Goal: Task Accomplishment & Management: Use online tool/utility

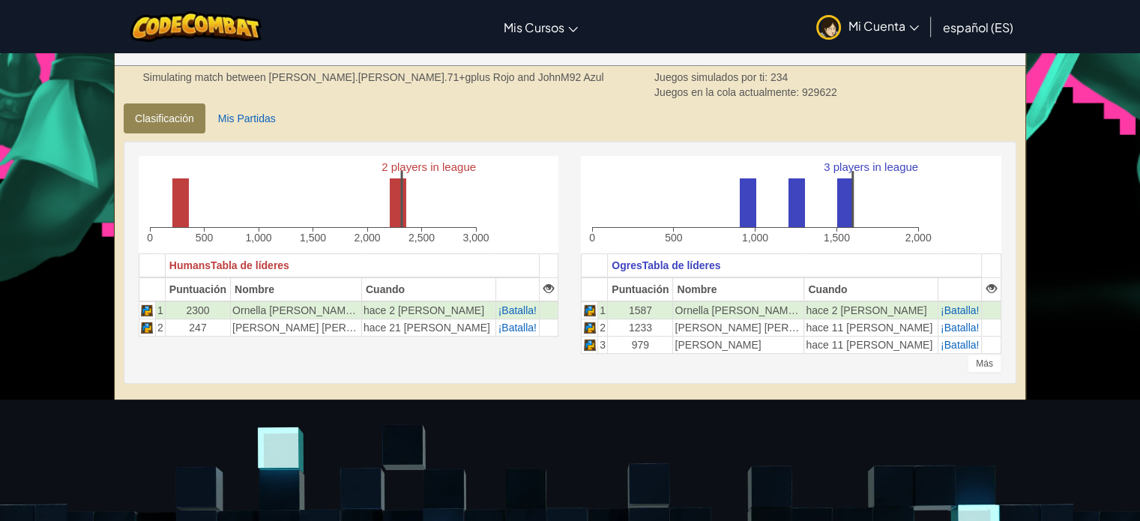
scroll to position [336, 0]
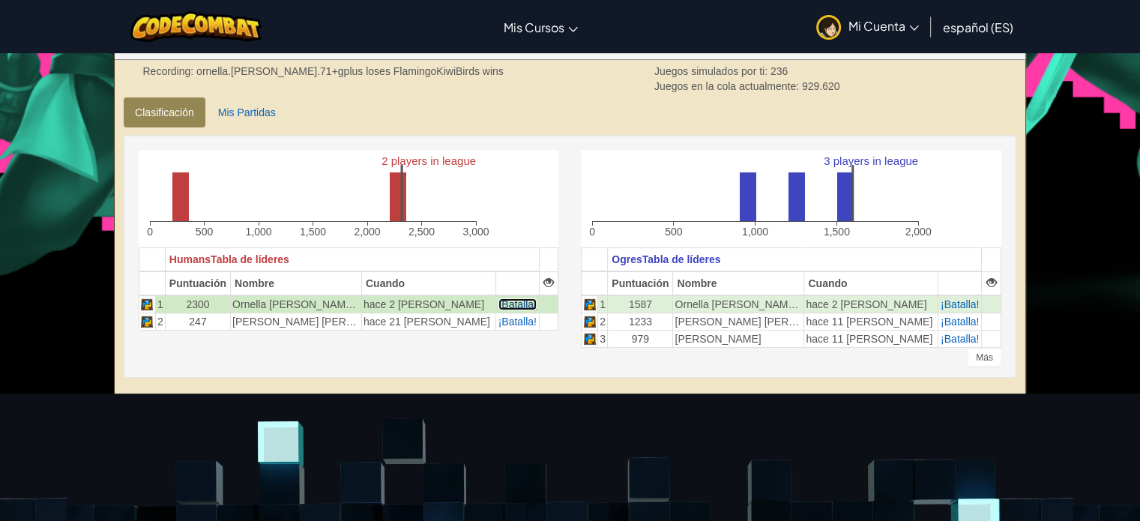
click at [498, 300] on span "¡Batalla!" at bounding box center [517, 304] width 38 height 12
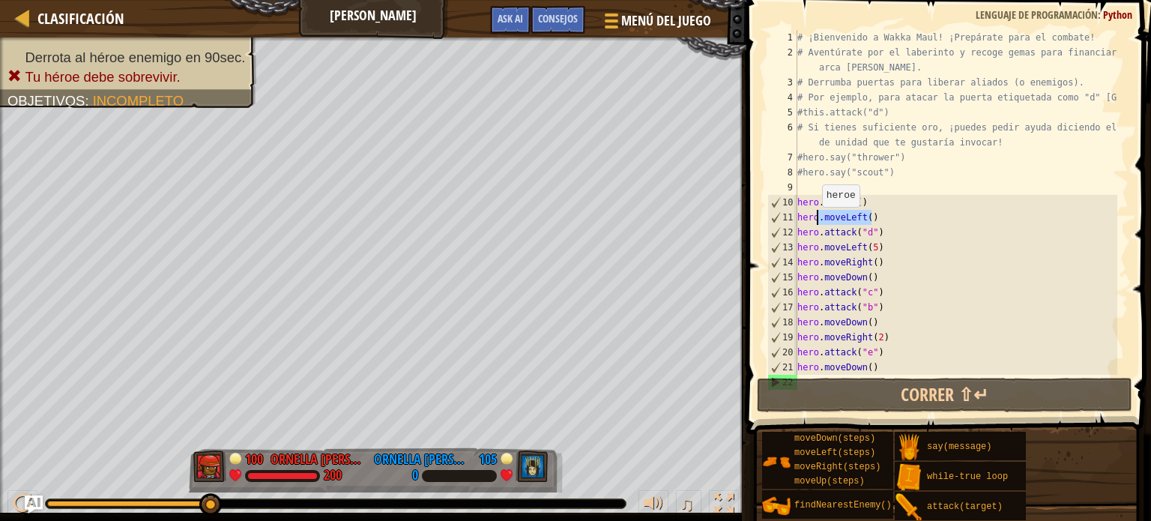
drag, startPoint x: 874, startPoint y: 216, endPoint x: 814, endPoint y: 221, distance: 59.4
click at [814, 221] on div "# ¡Bienvenido a Wakka Maul! ¡Prepárate para el combate! # Aventúrate por el lab…" at bounding box center [955, 217] width 323 height 375
click at [841, 218] on div "# ¡Bienvenido a Wakka Maul! ¡Prepárate para el combate! # Aventúrate por el lab…" at bounding box center [955, 202] width 323 height 345
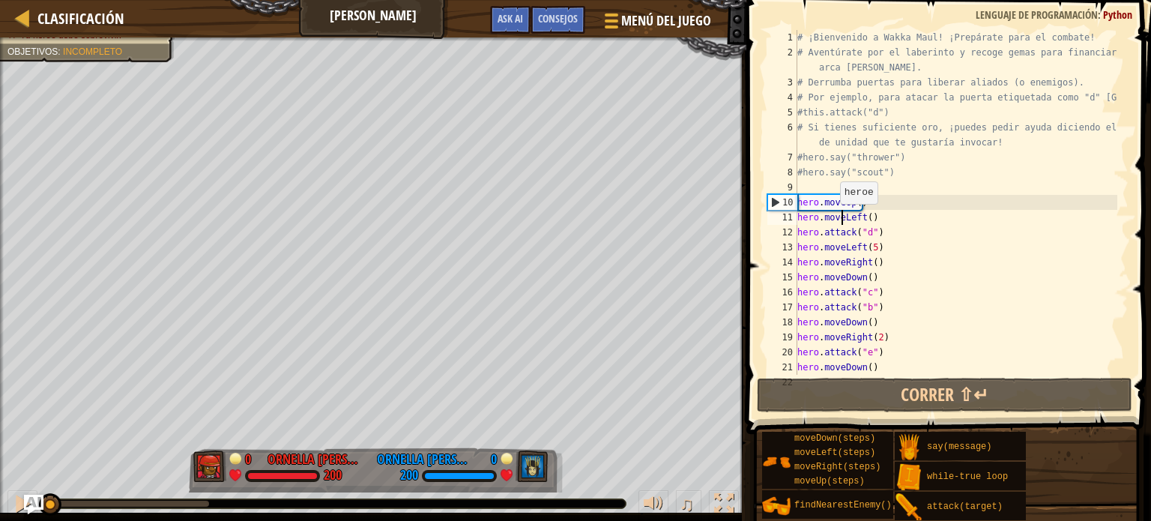
drag, startPoint x: 167, startPoint y: 503, endPoint x: 24, endPoint y: 511, distance: 143.3
click at [24, 511] on div "Clasificación Wakka Maul Menú del Juego Hecho Consejos Ask AI 1 ההההההההההההההה…" at bounding box center [575, 260] width 1151 height 521
click at [872, 251] on div "# ¡Bienvenido a Wakka Maul! ¡Prepárate para el combate! # Aventúrate por el lab…" at bounding box center [955, 217] width 323 height 375
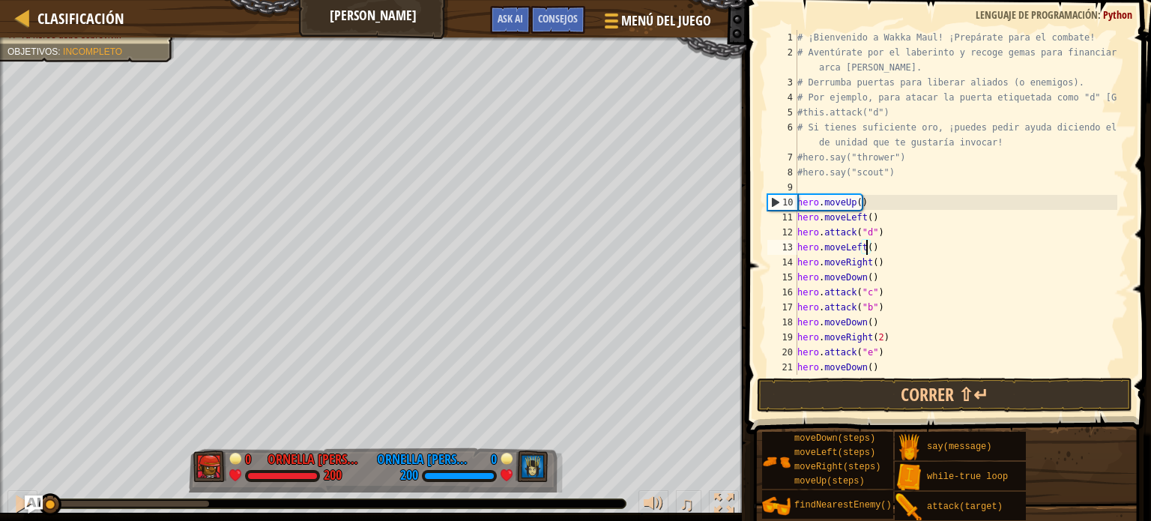
scroll to position [7, 5]
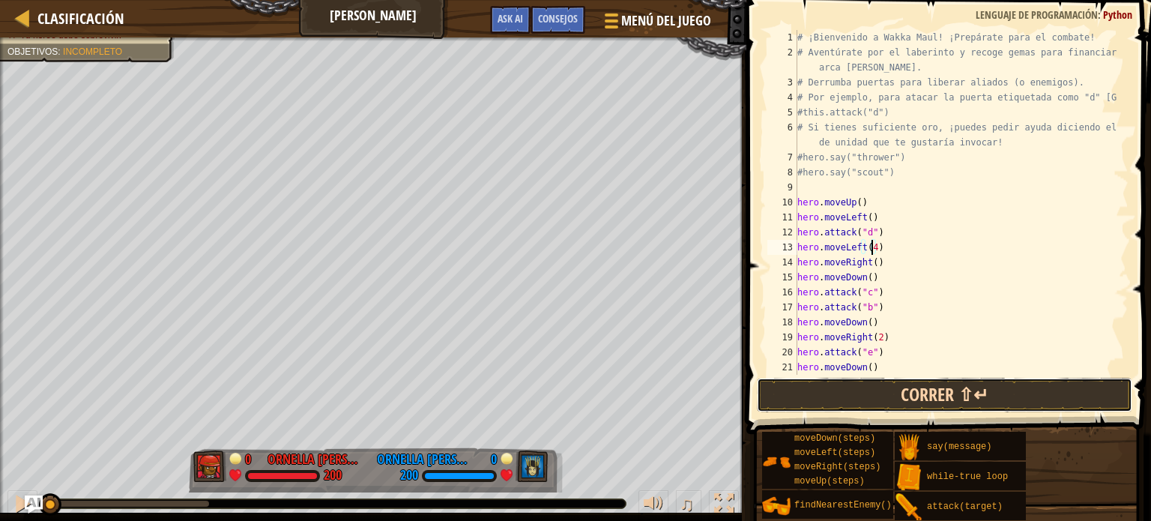
click at [874, 407] on button "Correr ⇧↵" at bounding box center [944, 395] width 375 height 34
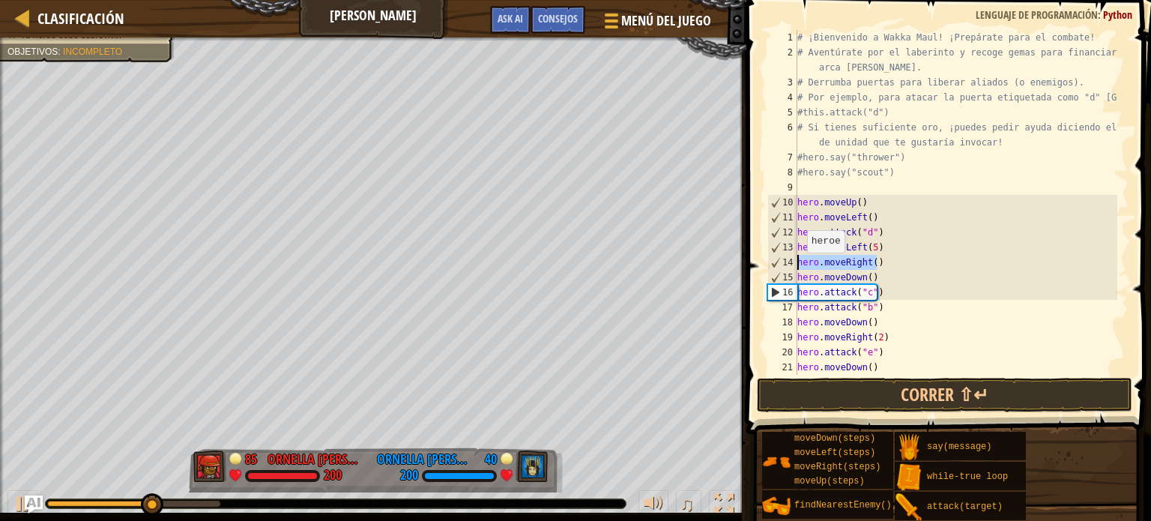
drag, startPoint x: 878, startPoint y: 262, endPoint x: 794, endPoint y: 267, distance: 84.0
click at [794, 267] on div "hero.moveLeft(5) 1 2 3 4 5 6 7 8 9 10 11 12 13 14 15 16 17 18 19 20 21 22 # ¡Bi…" at bounding box center [946, 202] width 364 height 345
type textarea "hero.moveRight()"
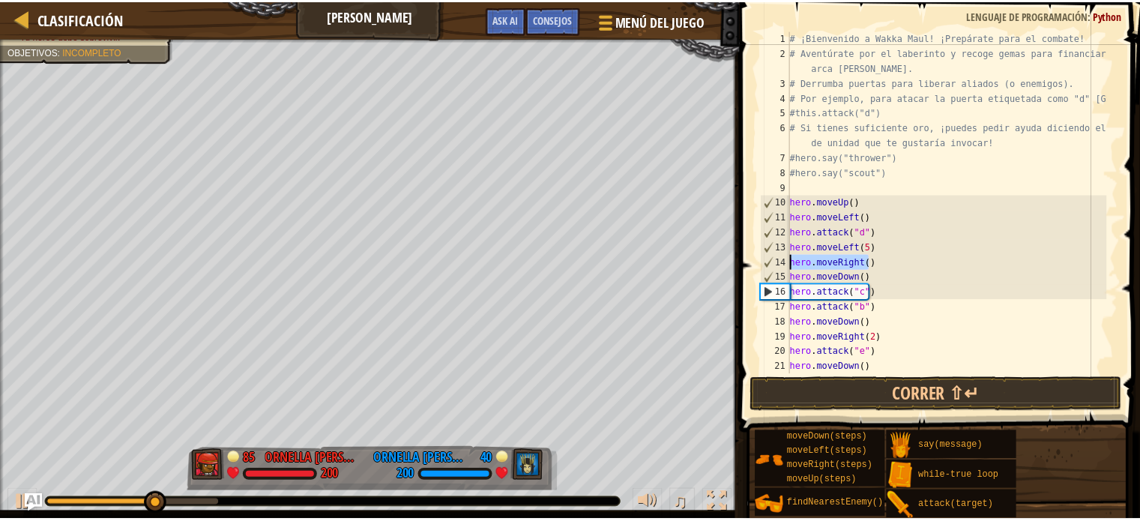
scroll to position [7, 0]
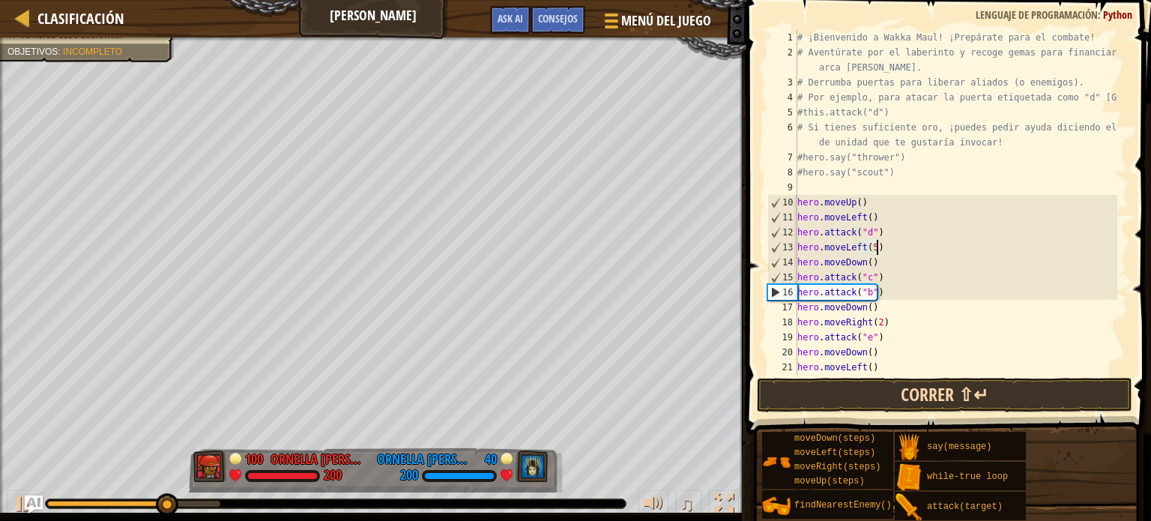
type textarea "hero.moveLeft(5)"
click at [896, 383] on button "Correr ⇧↵" at bounding box center [944, 395] width 375 height 34
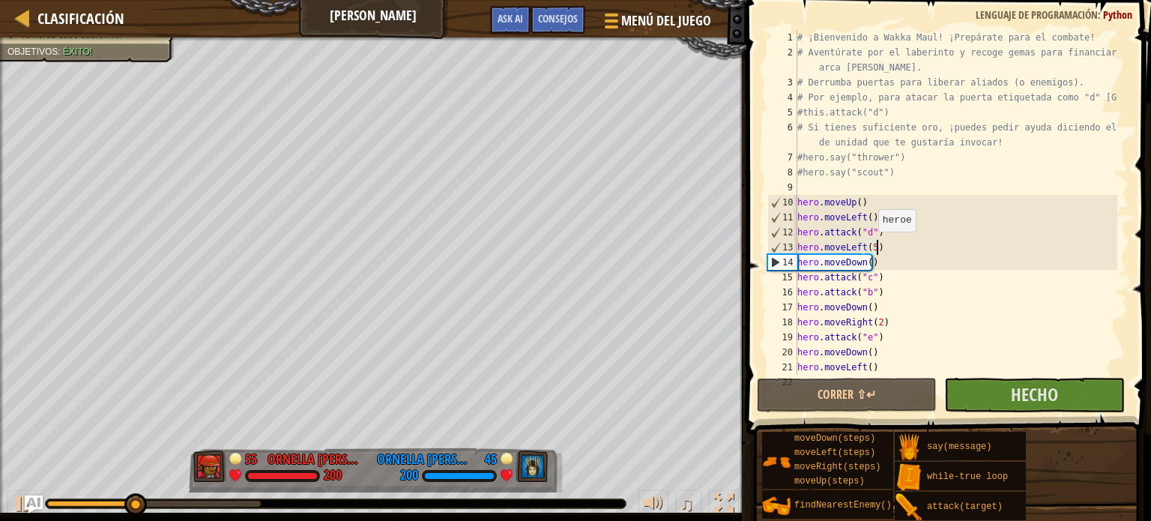
click at [870, 246] on div "# ¡Bienvenido a Wakka Maul! ¡Prepárate para el combate! # Aventúrate por el lab…" at bounding box center [955, 217] width 323 height 375
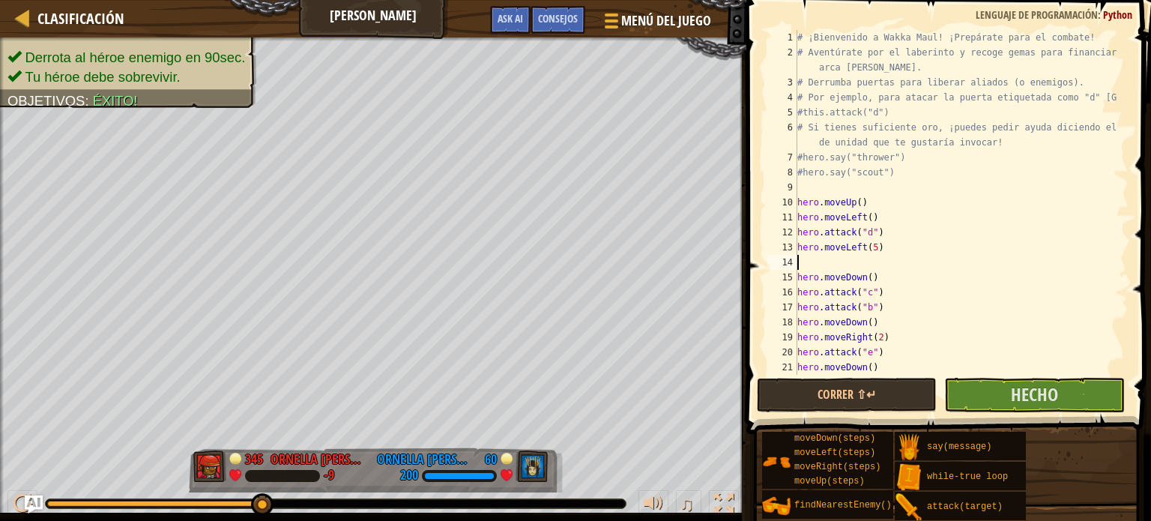
type textarea "h"
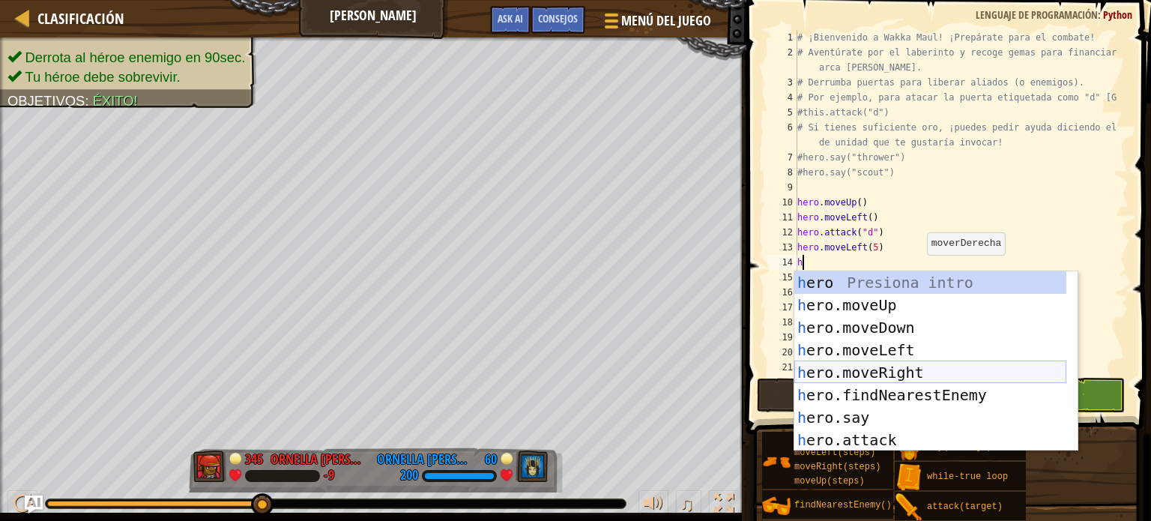
click at [897, 375] on div "h ero Presiona intro h ero.moveUp Presiona intro h ero.moveDown Presiona intro …" at bounding box center [930, 383] width 272 height 225
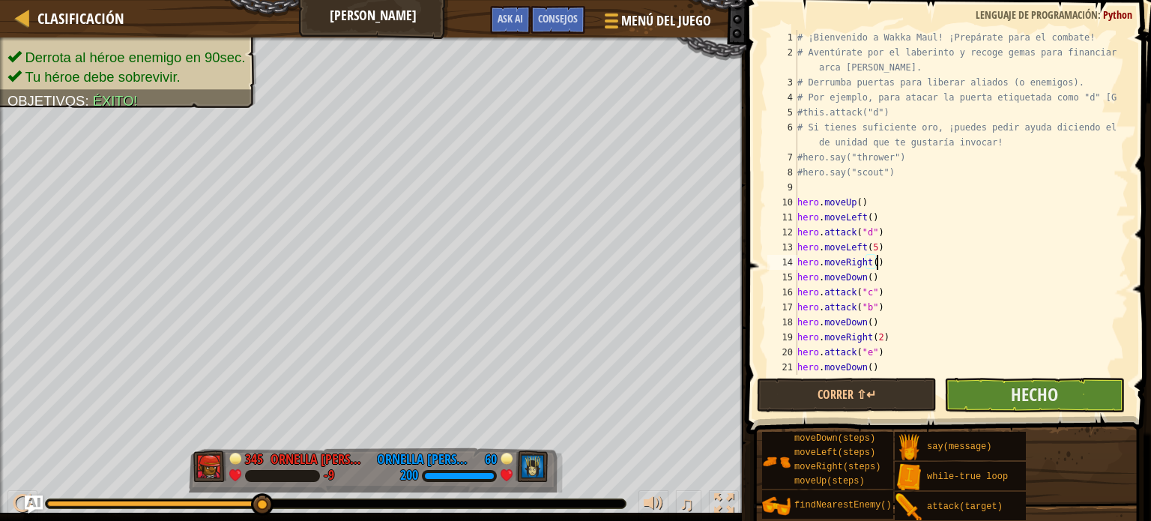
type textarea "hero.moveRight()"
click at [992, 387] on button "Hecho" at bounding box center [1034, 395] width 180 height 34
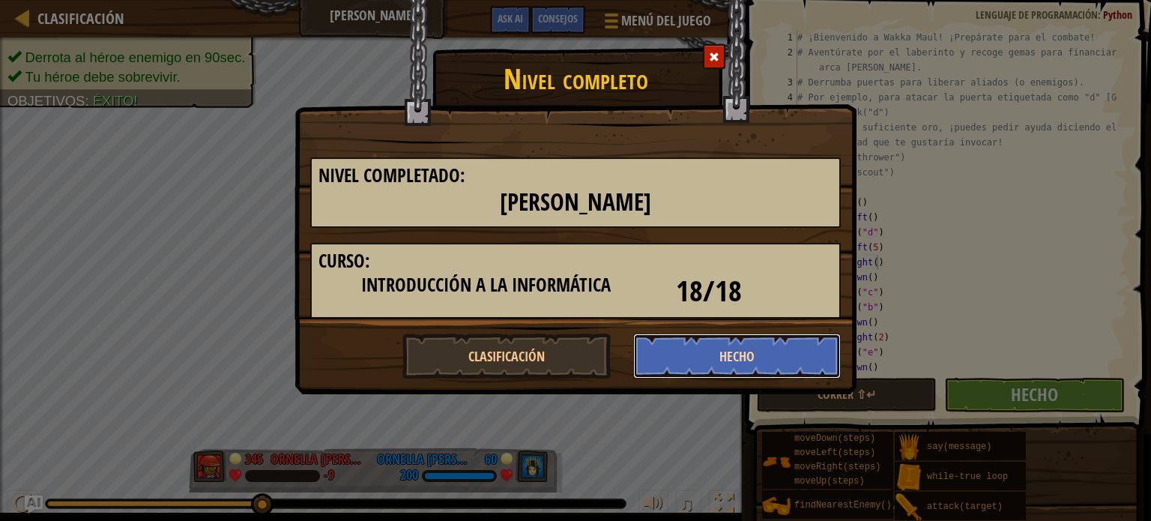
click at [740, 365] on button "Hecho" at bounding box center [737, 355] width 208 height 45
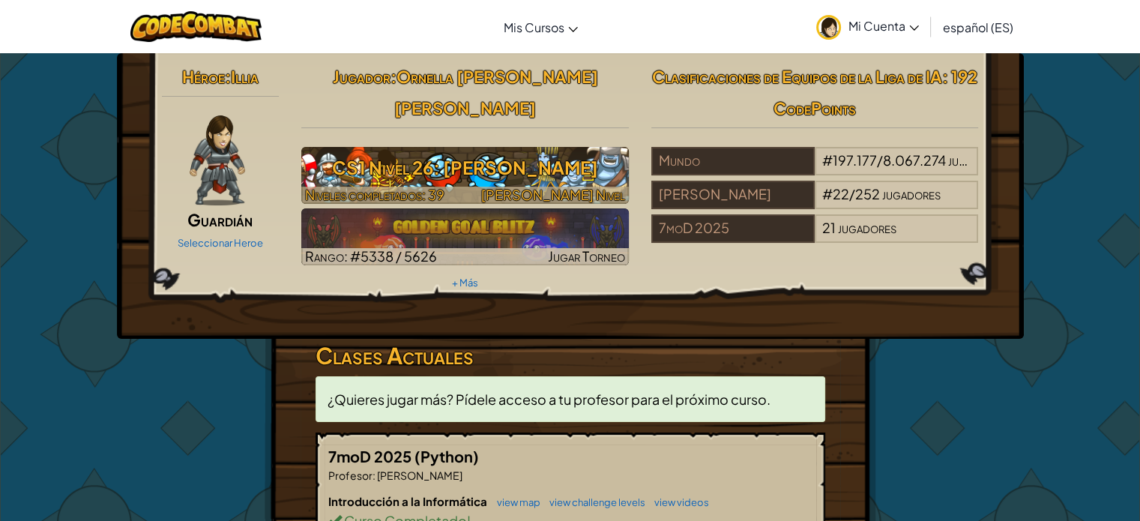
click at [532, 151] on h3 "CS1 Nivel 26: [PERSON_NAME]" at bounding box center [464, 168] width 327 height 34
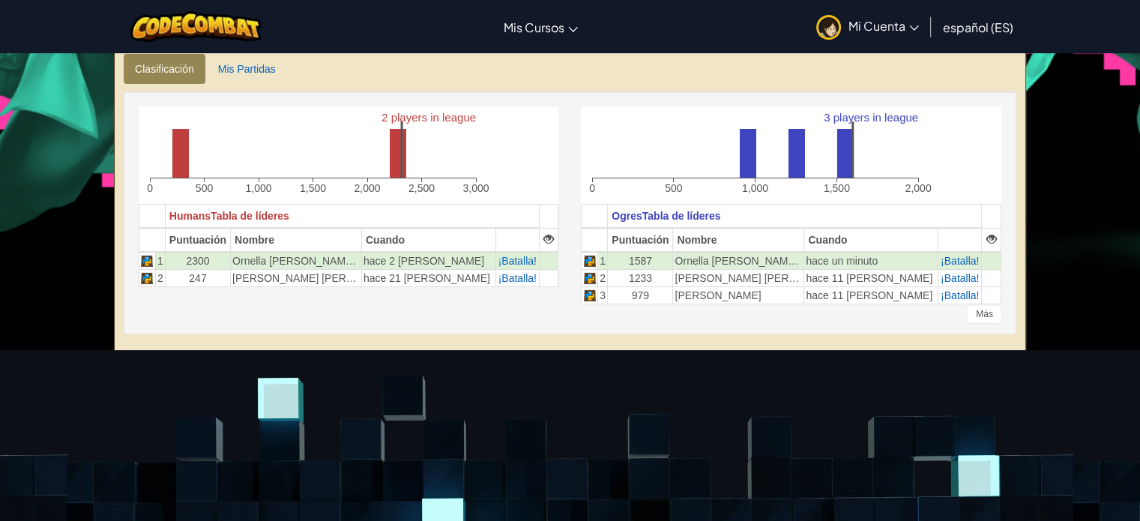
scroll to position [381, 0]
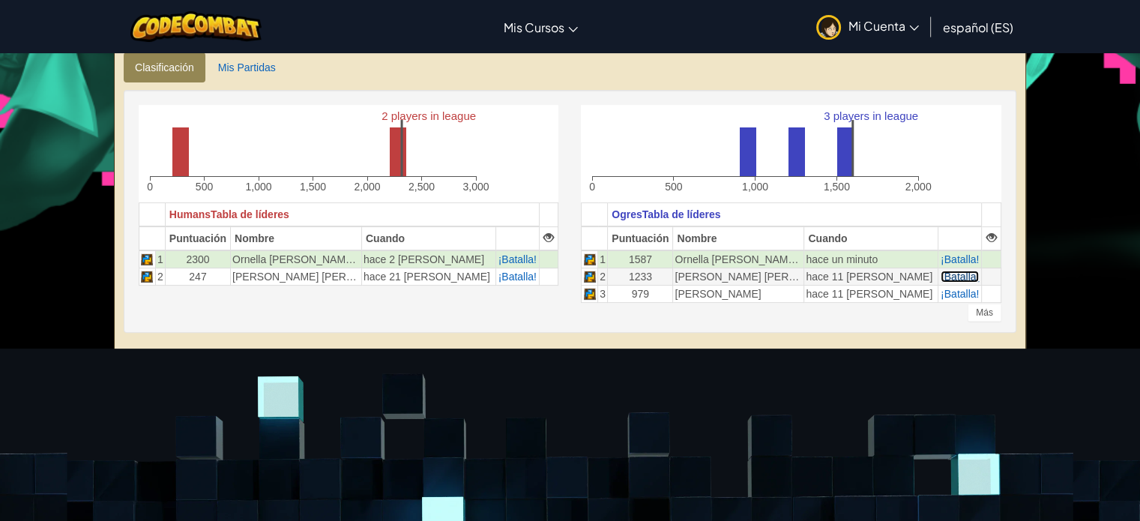
click at [943, 273] on span "¡Batalla!" at bounding box center [959, 276] width 38 height 12
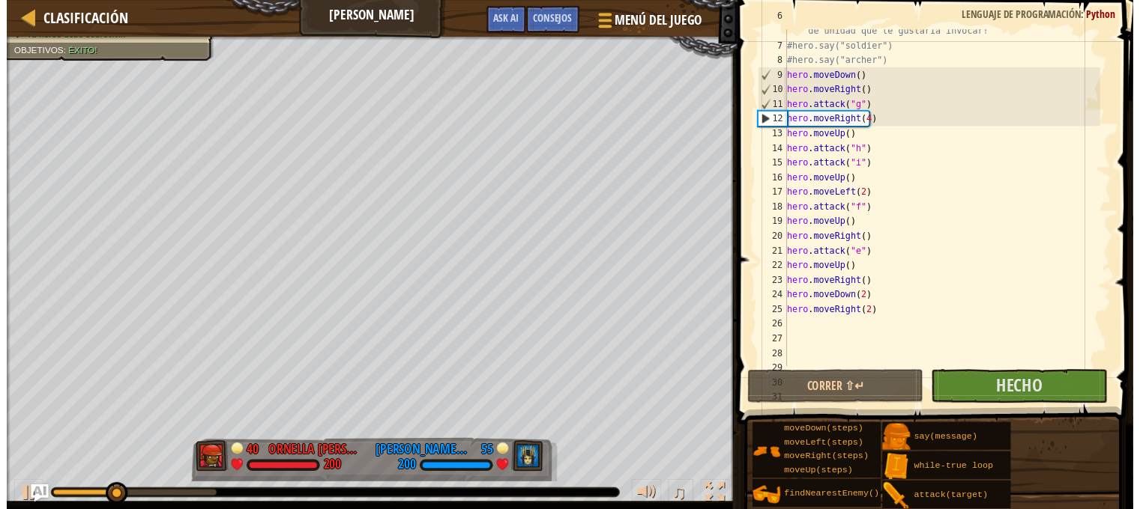
scroll to position [165, 0]
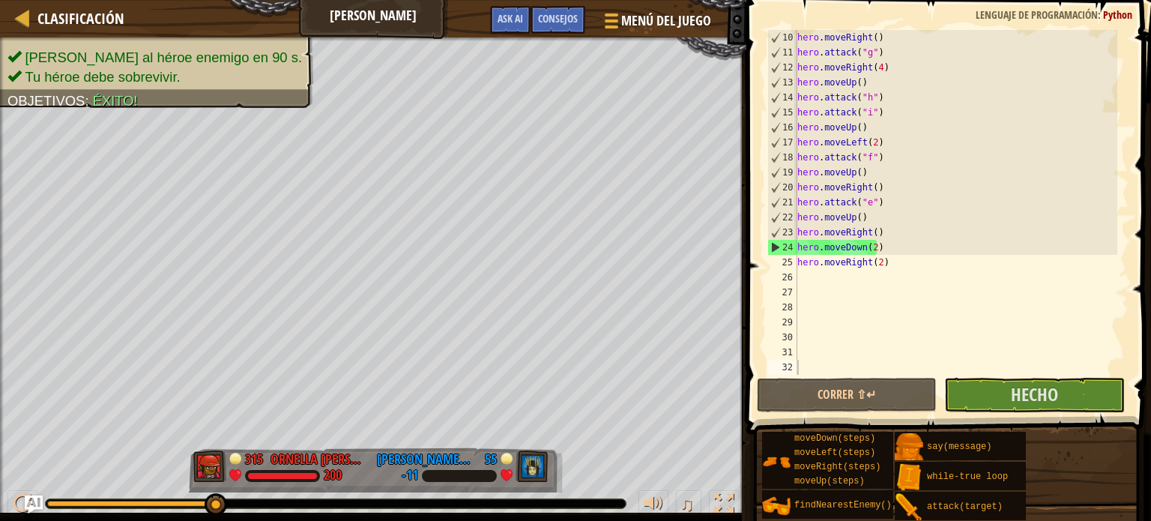
click at [1031, 376] on span at bounding box center [950, 196] width 417 height 478
click at [1028, 383] on span "Hecho" at bounding box center [1034, 394] width 47 height 24
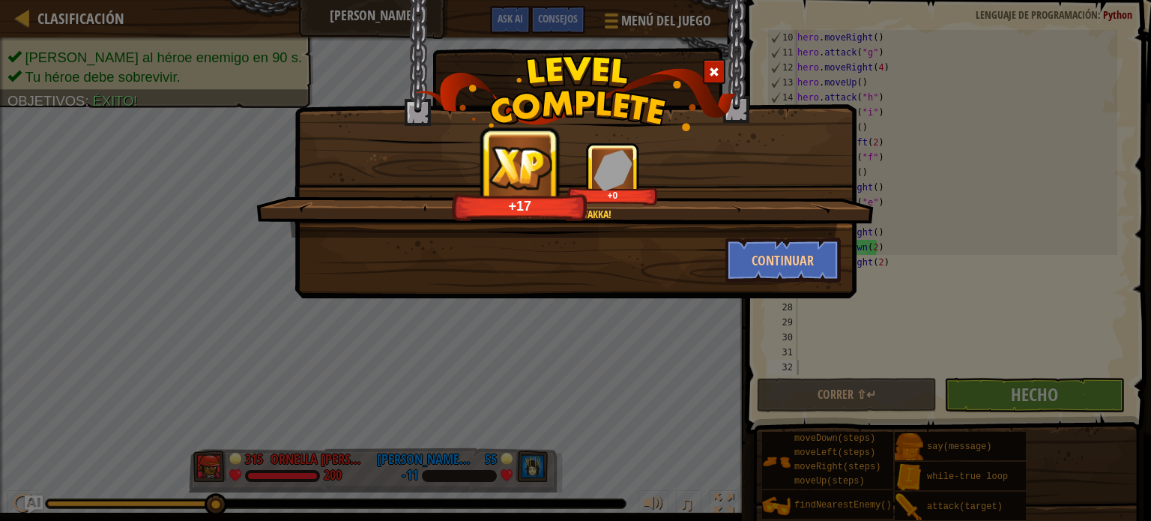
click at [1017, 378] on div "Wakka wakka wakka! +17 +0 Continuar" at bounding box center [575, 260] width 1151 height 521
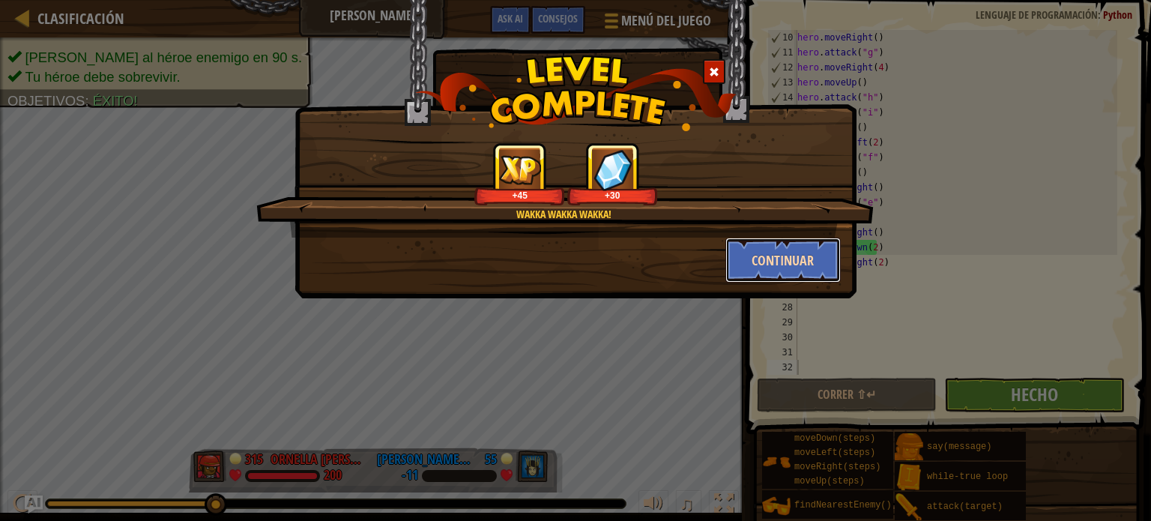
click at [778, 276] on button "Continuar" at bounding box center [783, 260] width 116 height 45
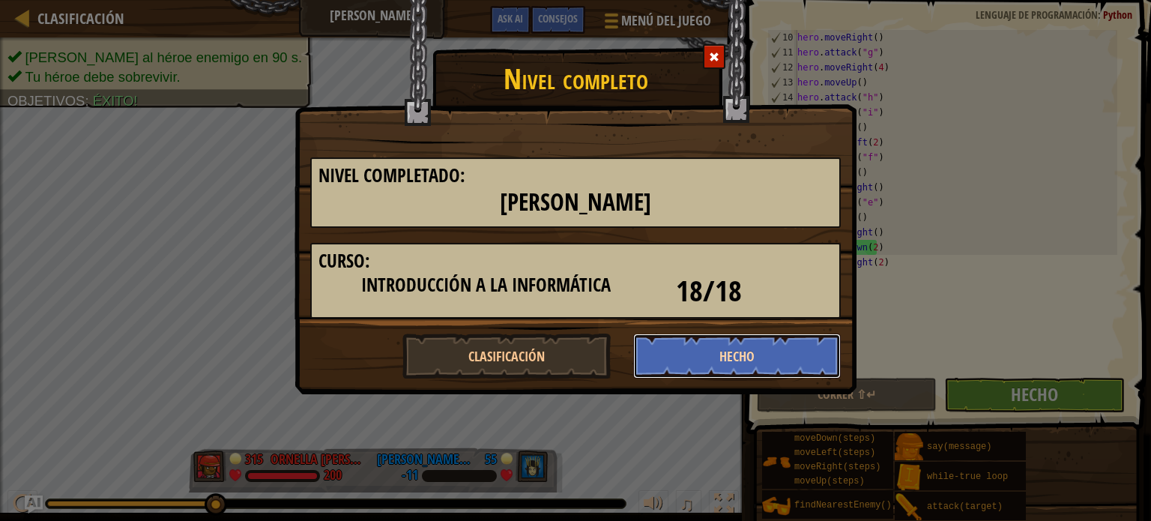
click at [729, 376] on button "Hecho" at bounding box center [737, 355] width 208 height 45
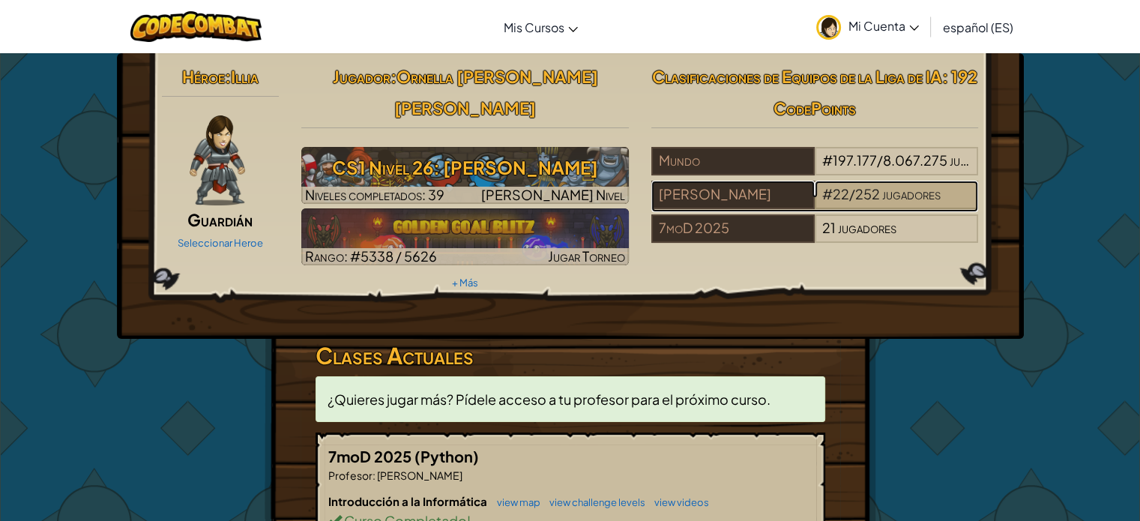
click at [835, 201] on span "22" at bounding box center [840, 193] width 16 height 17
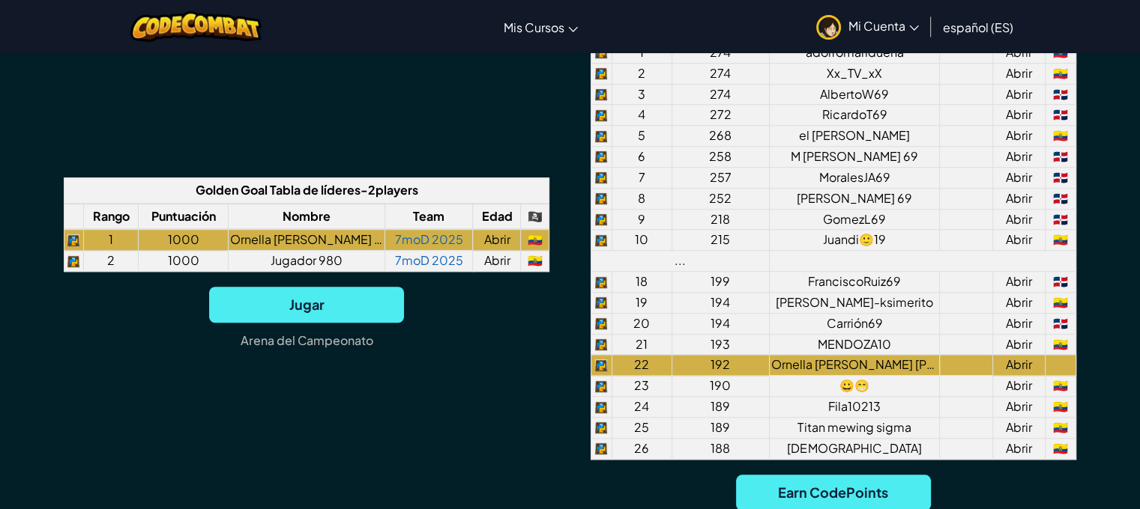
scroll to position [1176, 0]
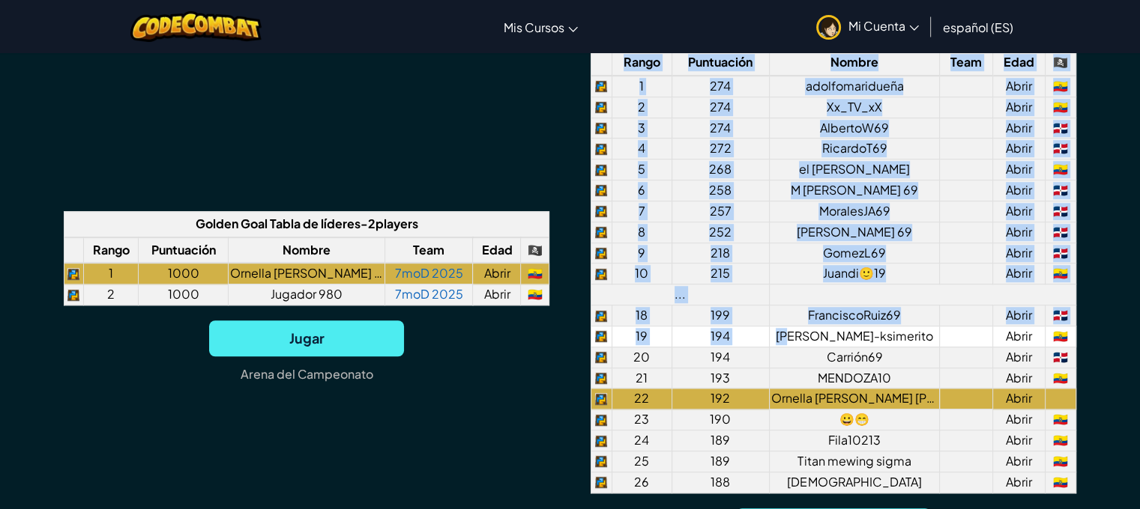
drag, startPoint x: 1126, startPoint y: 107, endPoint x: 822, endPoint y: 329, distance: 376.5
click at [822, 329] on div "Team Ranking Use your coding skills and battle strategies to rise up the ranks!…" at bounding box center [570, 235] width 1140 height 819
click at [822, 329] on td "[PERSON_NAME]-ksimerito" at bounding box center [854, 336] width 170 height 21
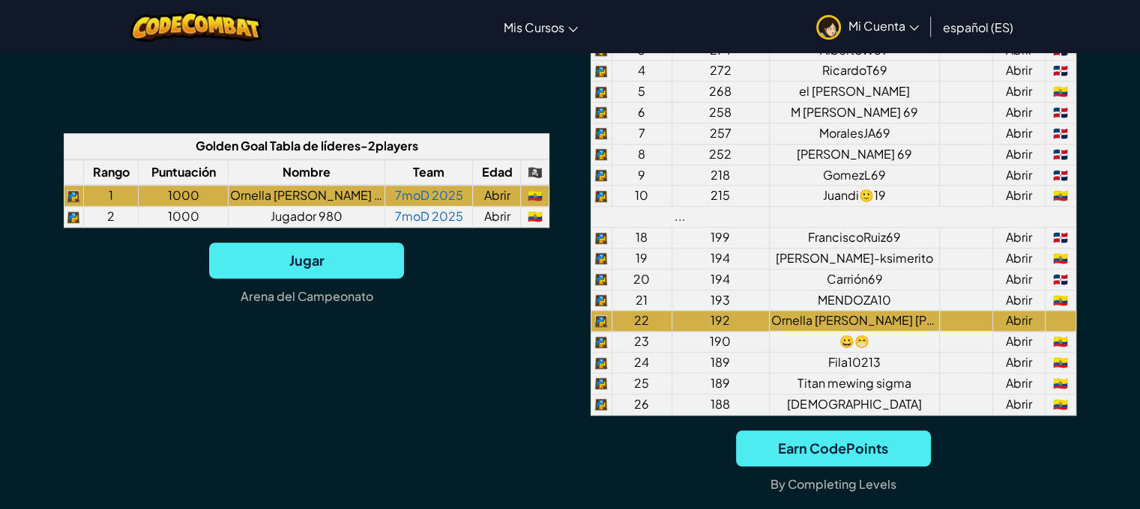
scroll to position [1295, 0]
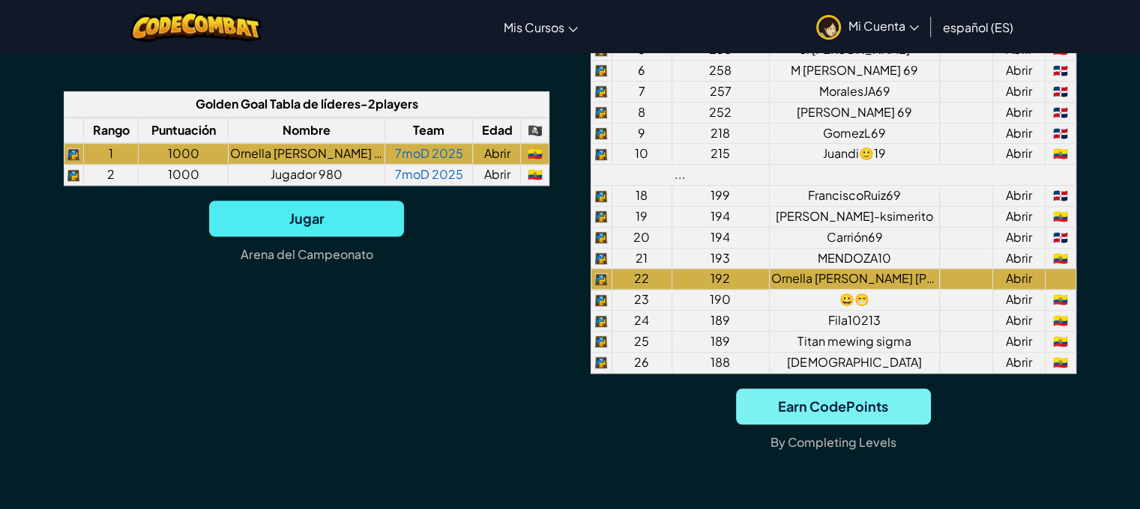
click at [899, 405] on span "Earn CodePoints" at bounding box center [833, 407] width 195 height 36
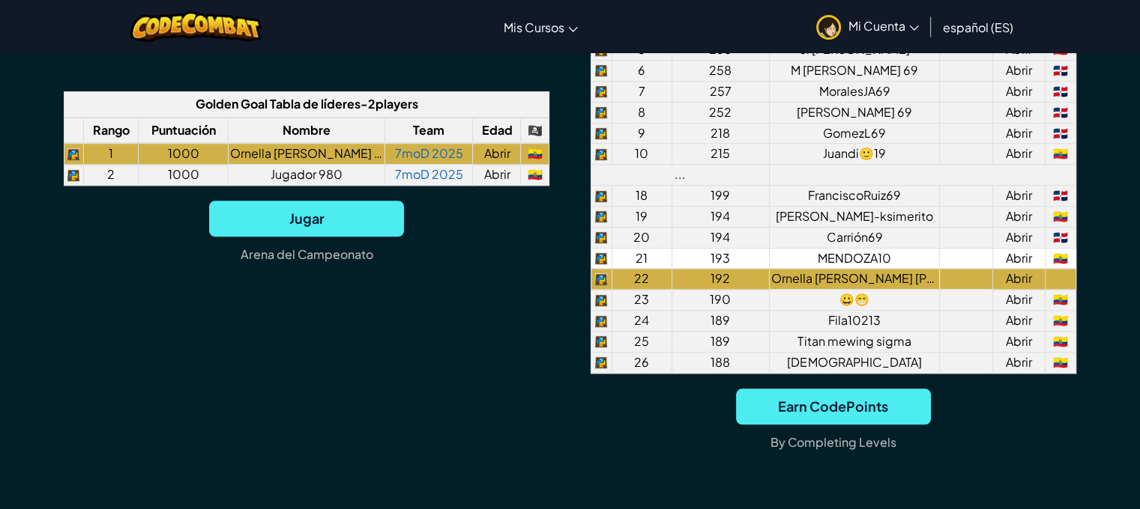
click at [869, 255] on td "MENDOZA10" at bounding box center [854, 258] width 170 height 21
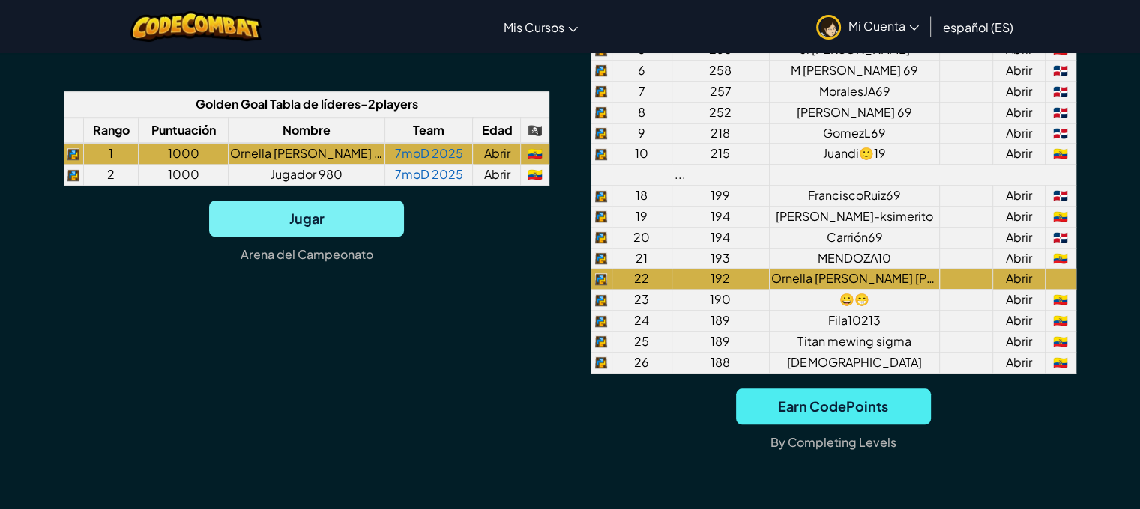
click at [375, 224] on span "Jugar" at bounding box center [306, 219] width 195 height 36
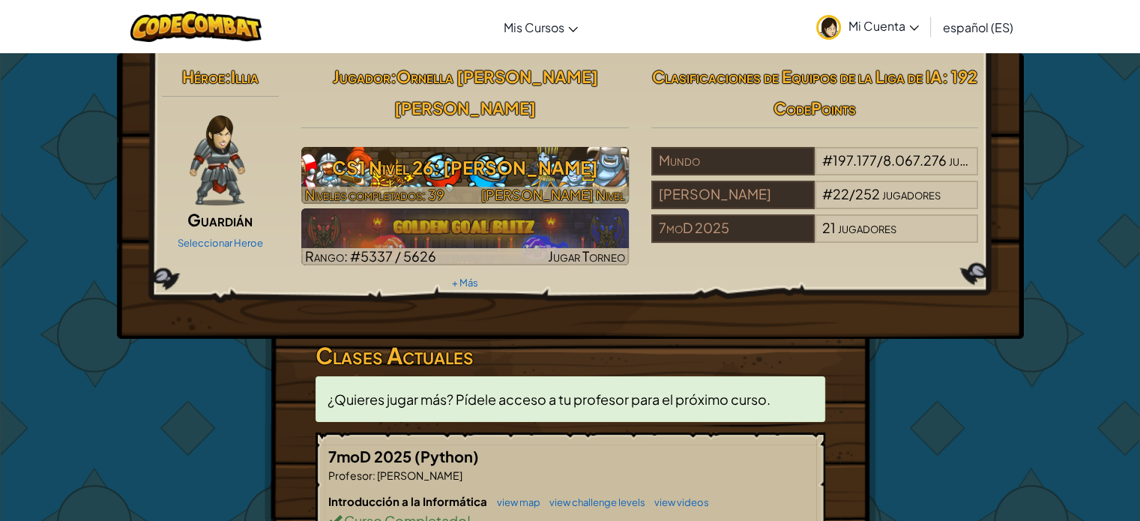
click at [395, 151] on h3 "CS1 Nivel 26: [PERSON_NAME]" at bounding box center [464, 168] width 327 height 34
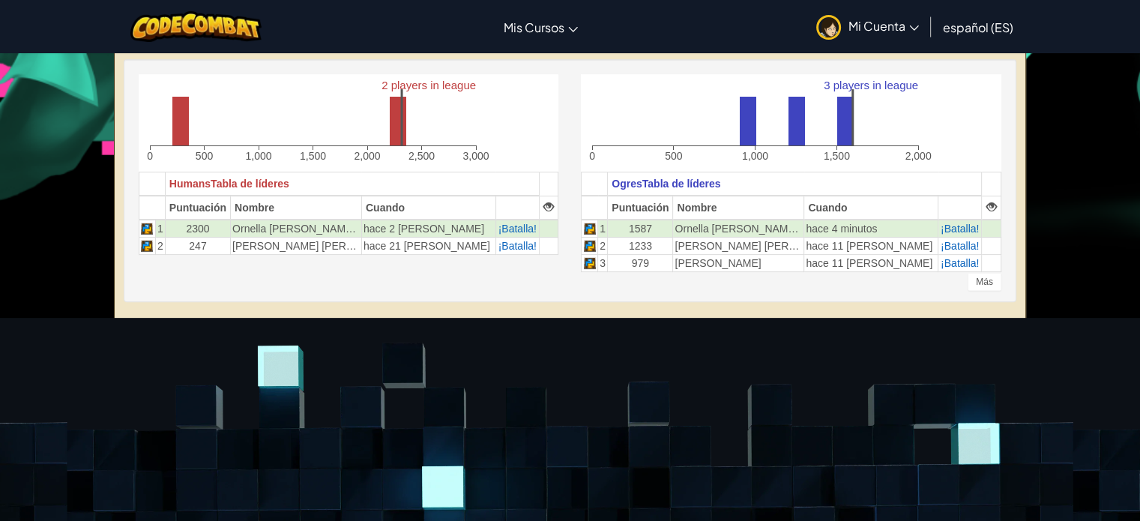
scroll to position [387, 0]
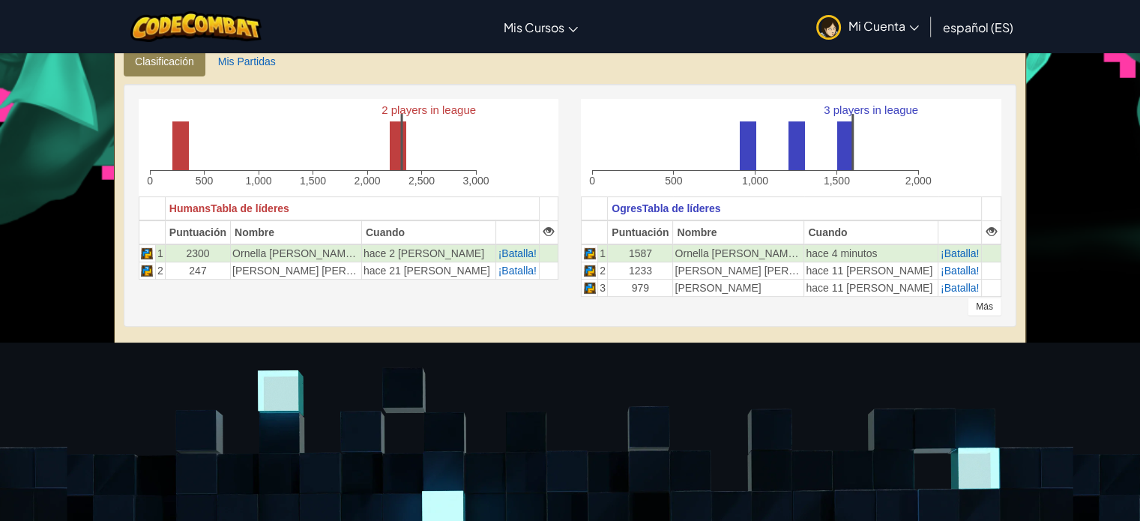
click at [1000, 303] on div "Más" at bounding box center [984, 306] width 34 height 18
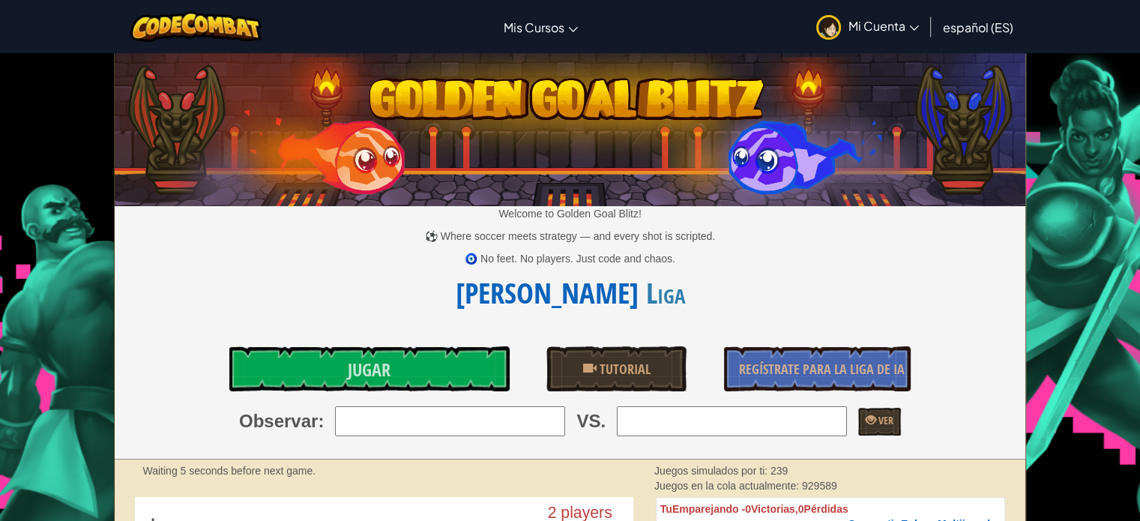
click at [624, 396] on div "Welcome to Golden Goal Blitz! ⚽ Where soccer meets strategy — and every shot is…" at bounding box center [570, 256] width 910 height 405
click at [600, 372] on span "Tutorial" at bounding box center [623, 369] width 54 height 19
